Goal: Information Seeking & Learning: Learn about a topic

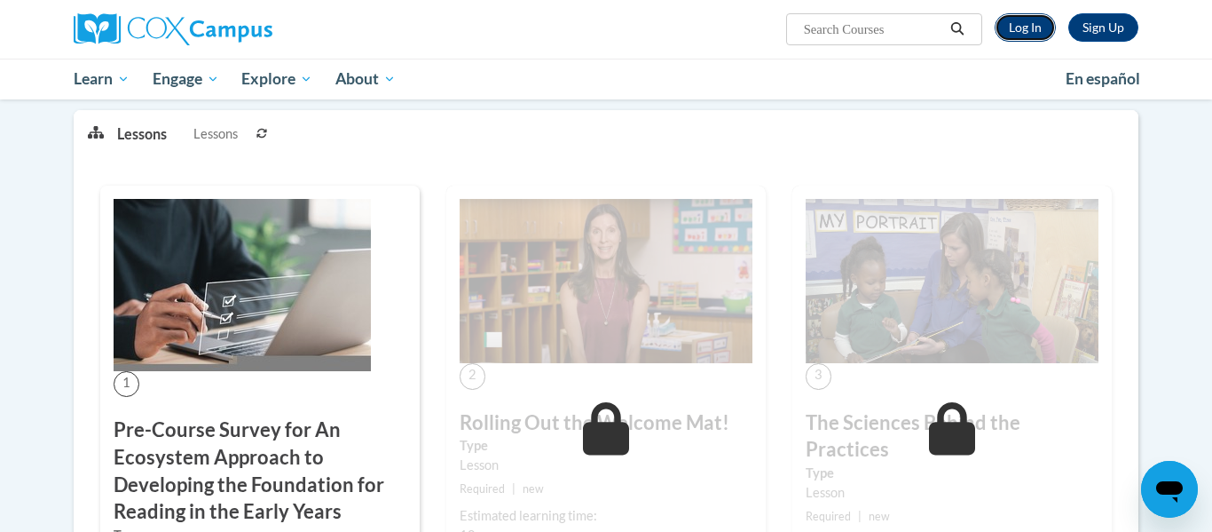
click at [1031, 22] on link "Log In" at bounding box center [1025, 27] width 61 height 28
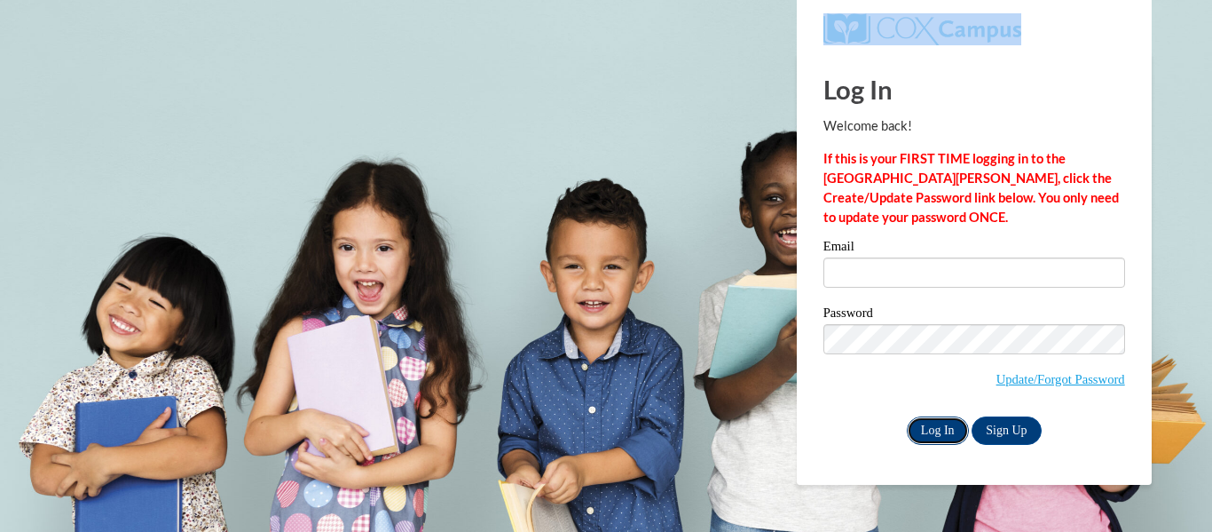
click at [946, 430] on input "Log In" at bounding box center [938, 430] width 62 height 28
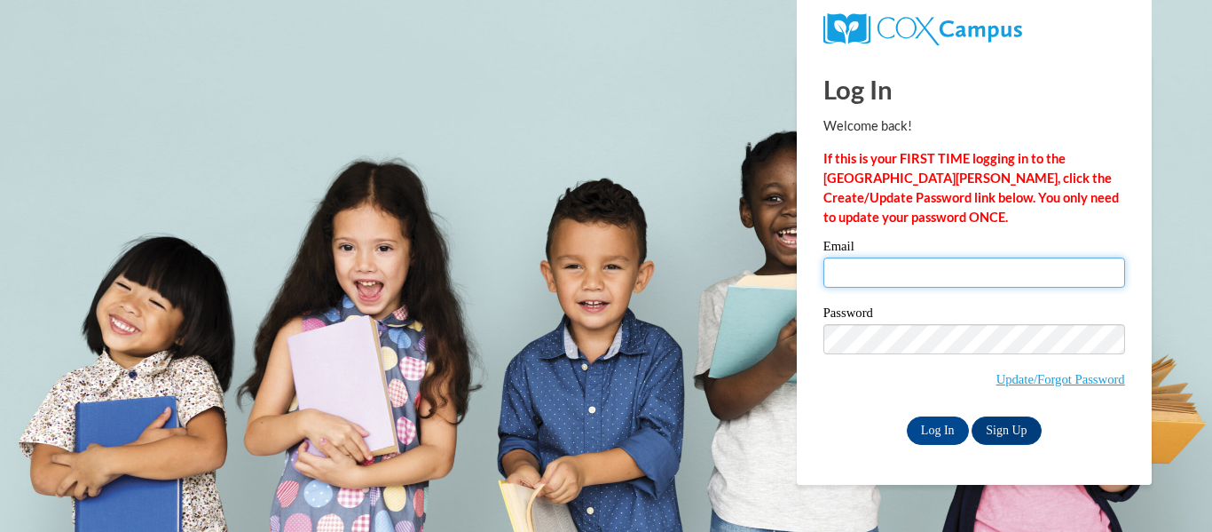
type input "allisonpoling@icloud.com"
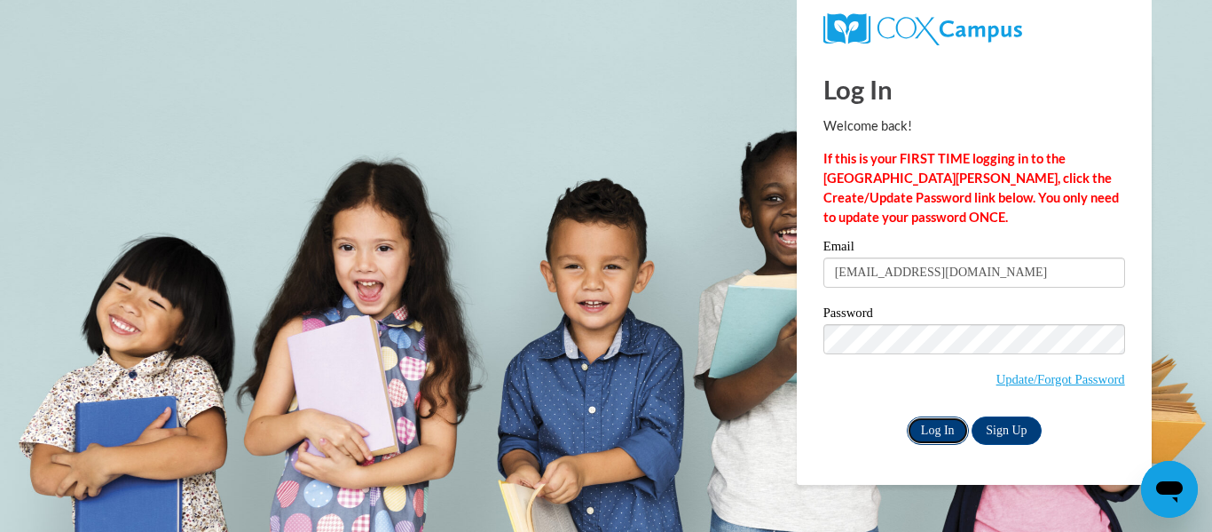
click at [951, 433] on input "Log In" at bounding box center [938, 430] width 62 height 28
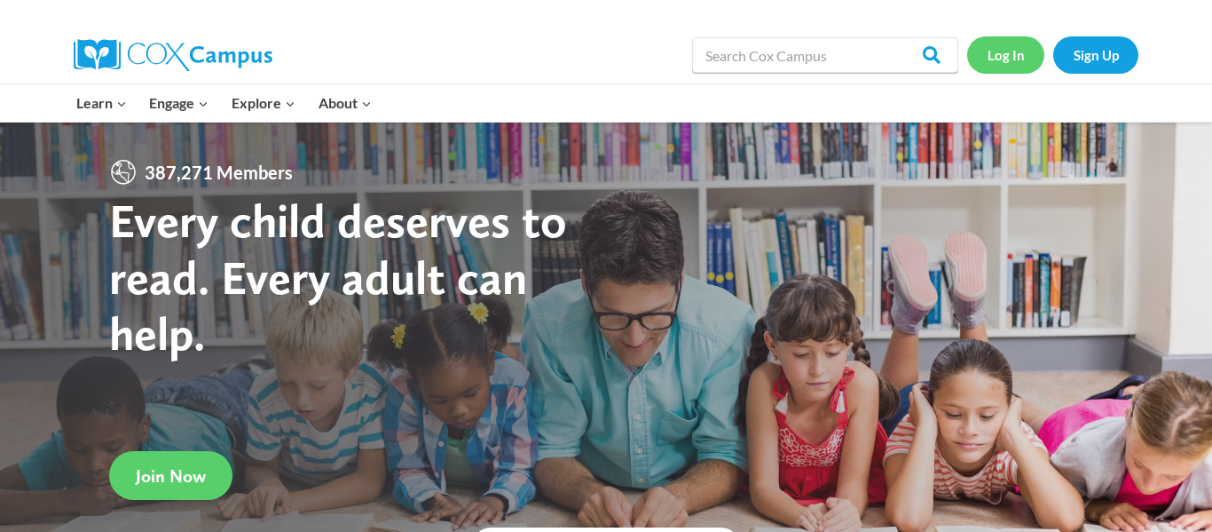
click at [989, 50] on link "Log In" at bounding box center [1005, 54] width 77 height 36
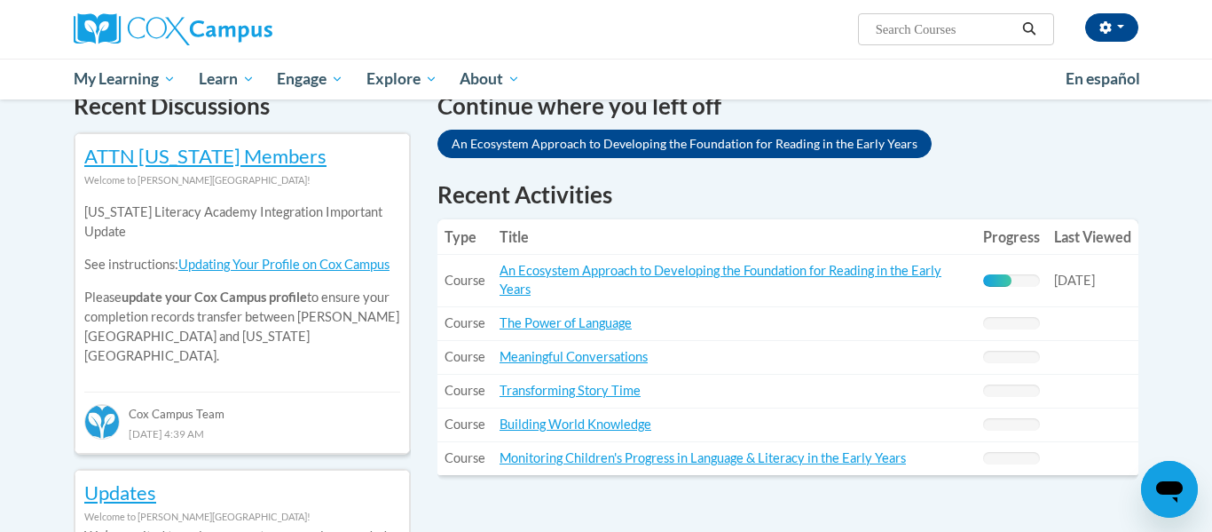
scroll to position [554, 0]
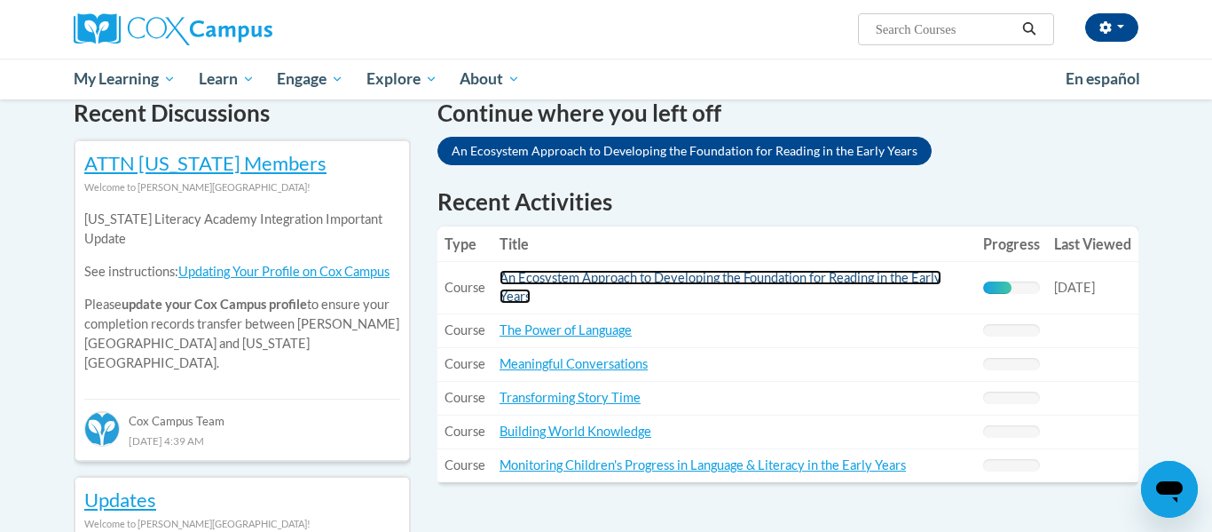
click at [570, 283] on link "An Ecosystem Approach to Developing the Foundation for Reading in the Early Yea…" at bounding box center [721, 287] width 442 height 34
click at [546, 279] on link "An Ecosystem Approach to Developing the Foundation for Reading in the Early Yea…" at bounding box center [721, 287] width 442 height 34
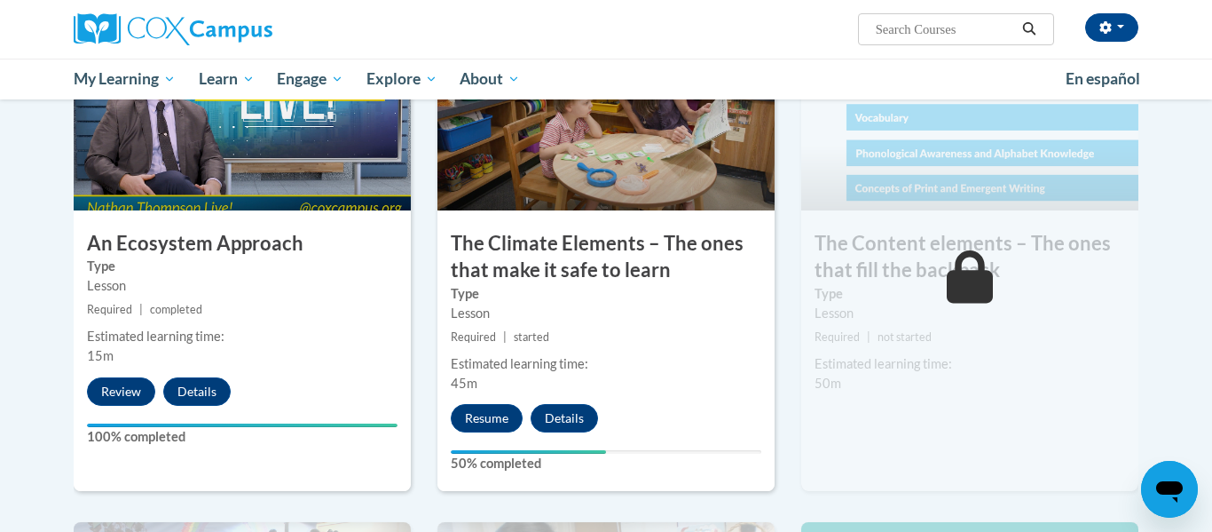
scroll to position [1078, 0]
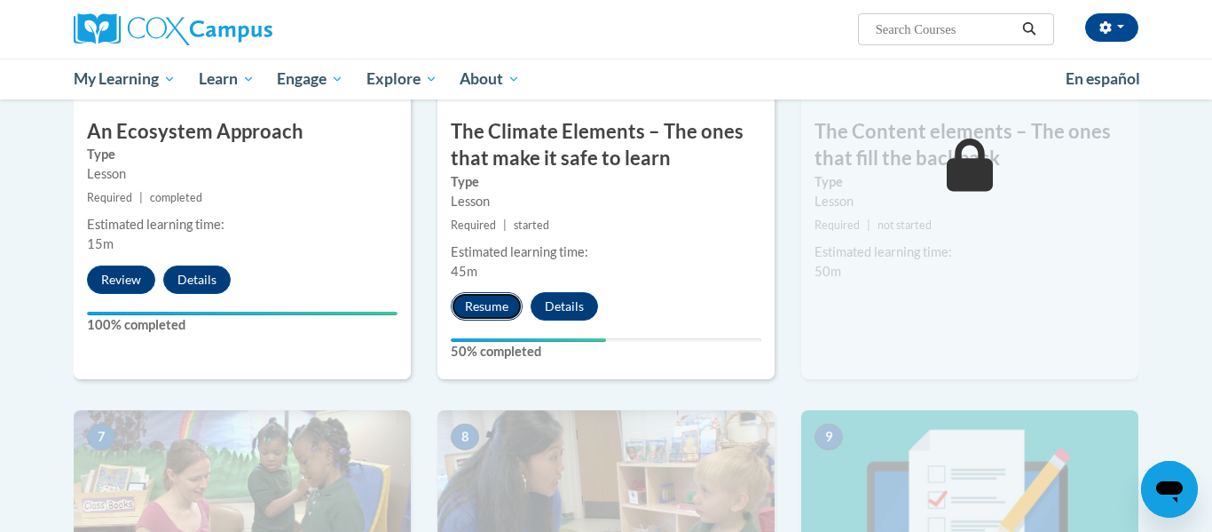
click at [479, 299] on button "Resume" at bounding box center [487, 306] width 72 height 28
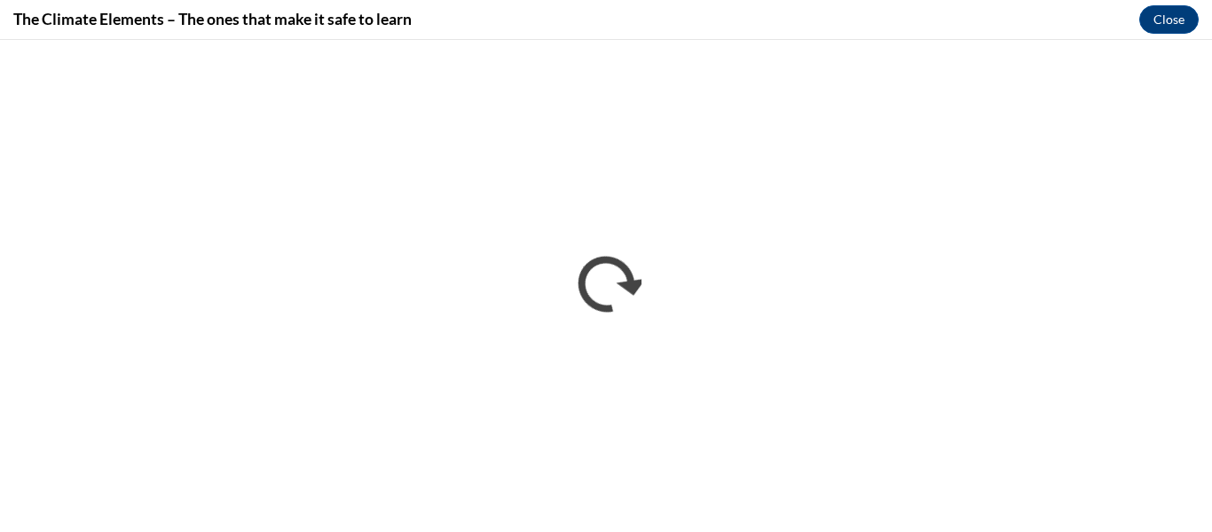
scroll to position [0, 0]
click at [614, 38] on div "The Climate Elements – The ones that make it safe to learn Close" at bounding box center [606, 20] width 1212 height 40
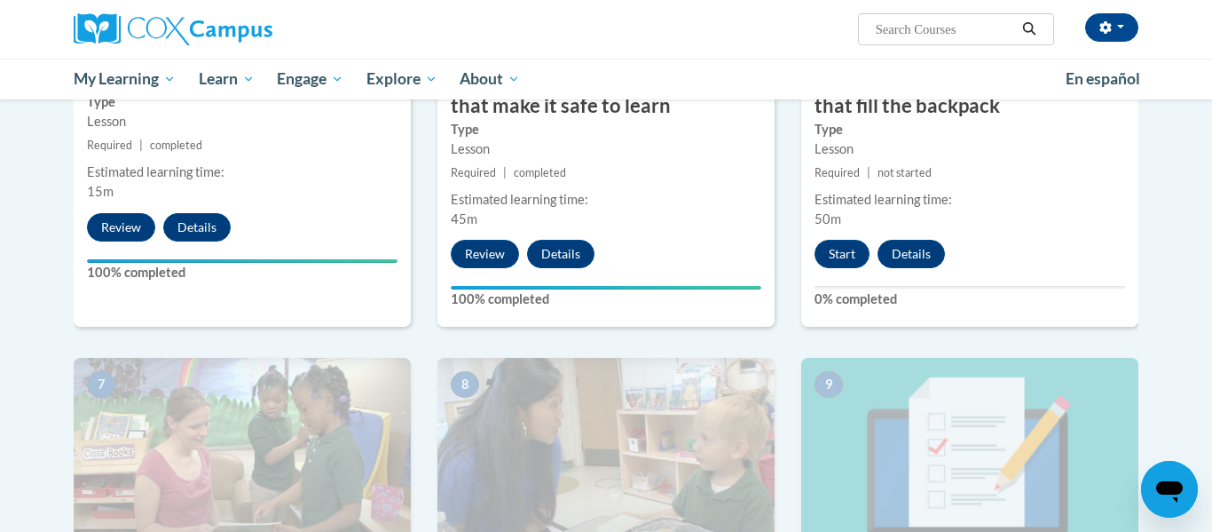
scroll to position [1125, 0]
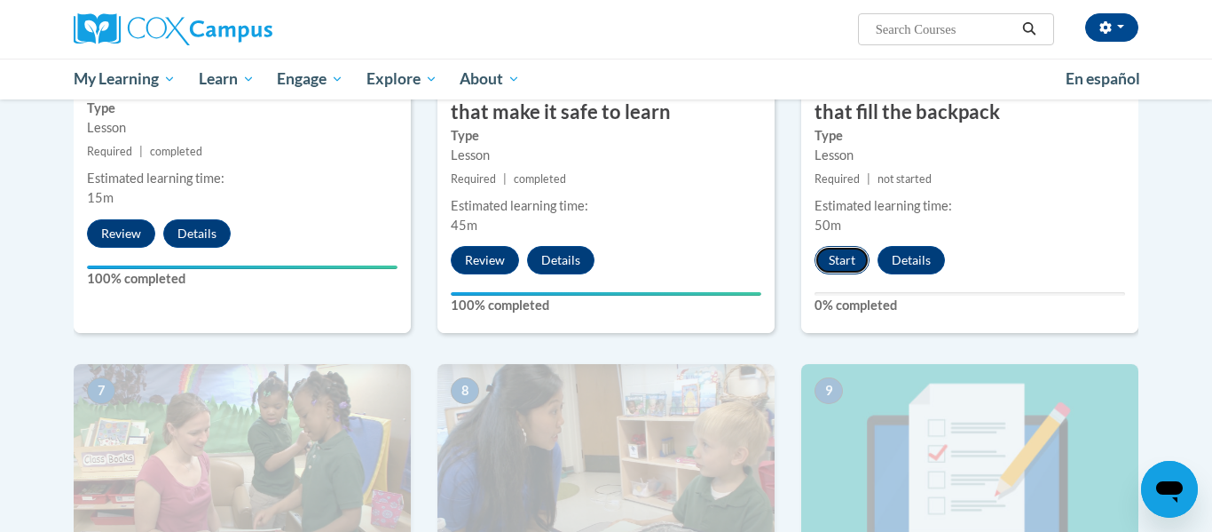
click at [845, 255] on button "Start" at bounding box center [842, 260] width 55 height 28
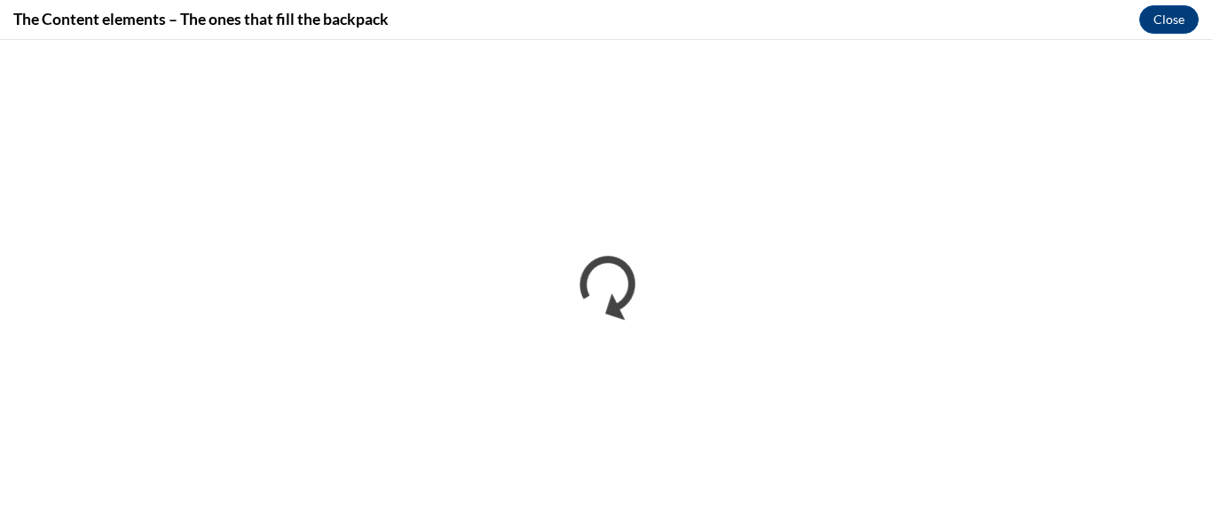
scroll to position [0, 0]
